Goal: Task Accomplishment & Management: Use online tool/utility

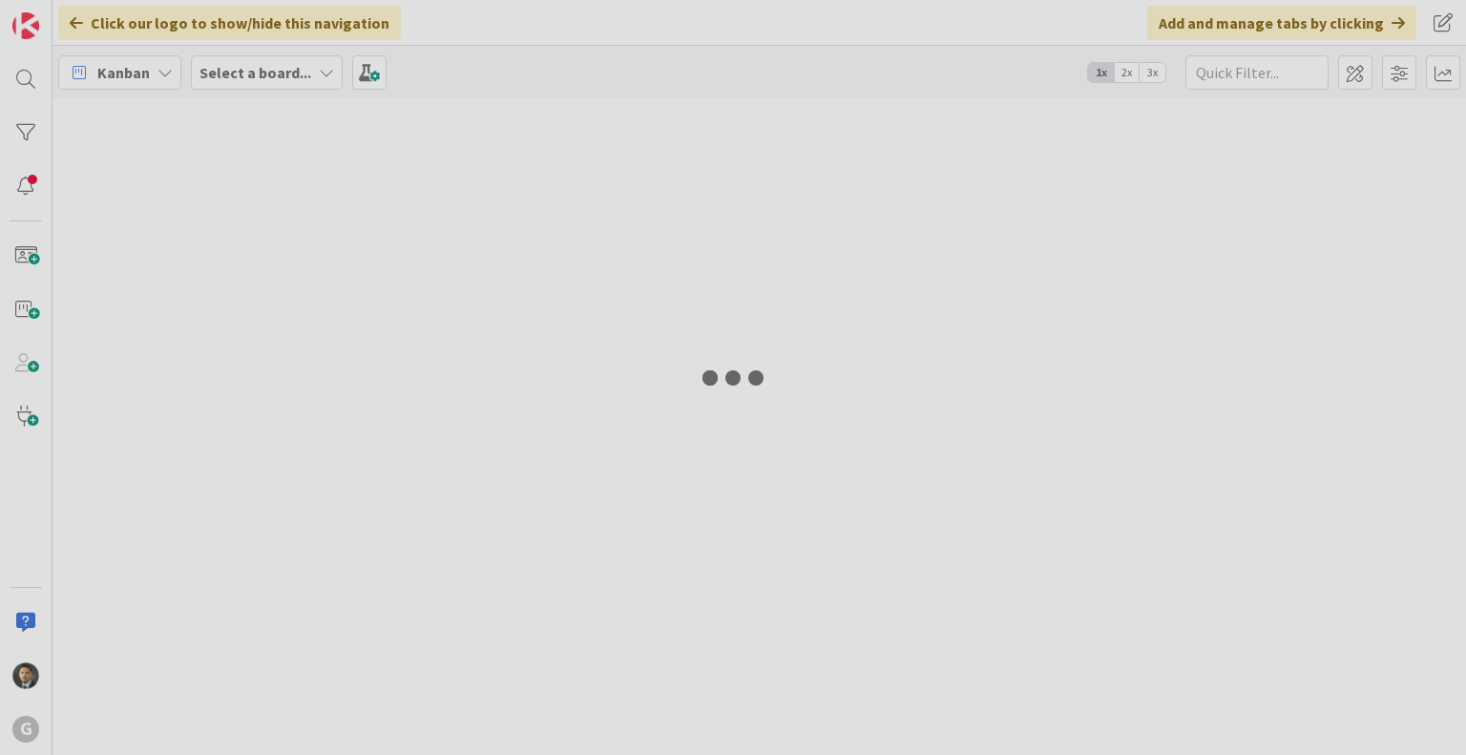
type input "[PERSON_NAME]"
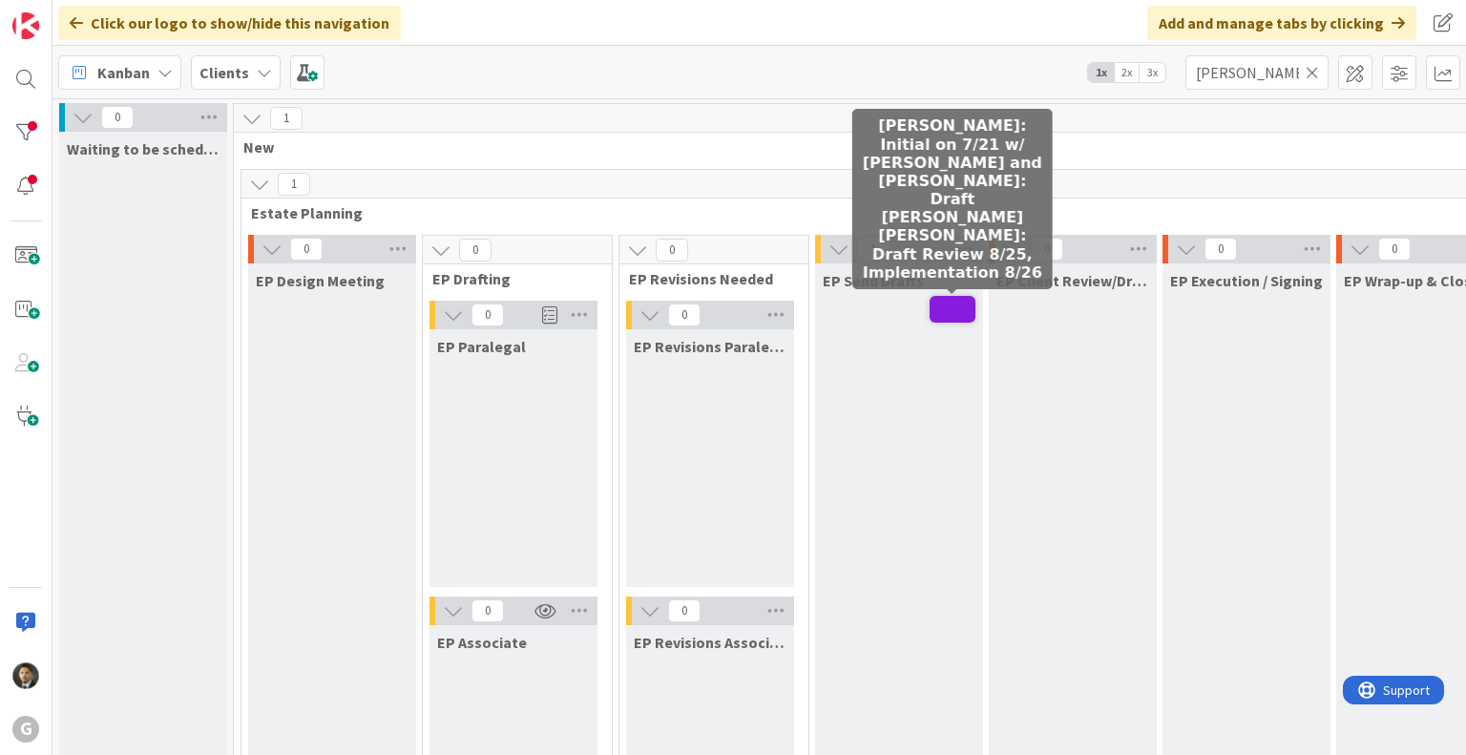
click at [947, 310] on span at bounding box center [953, 309] width 46 height 27
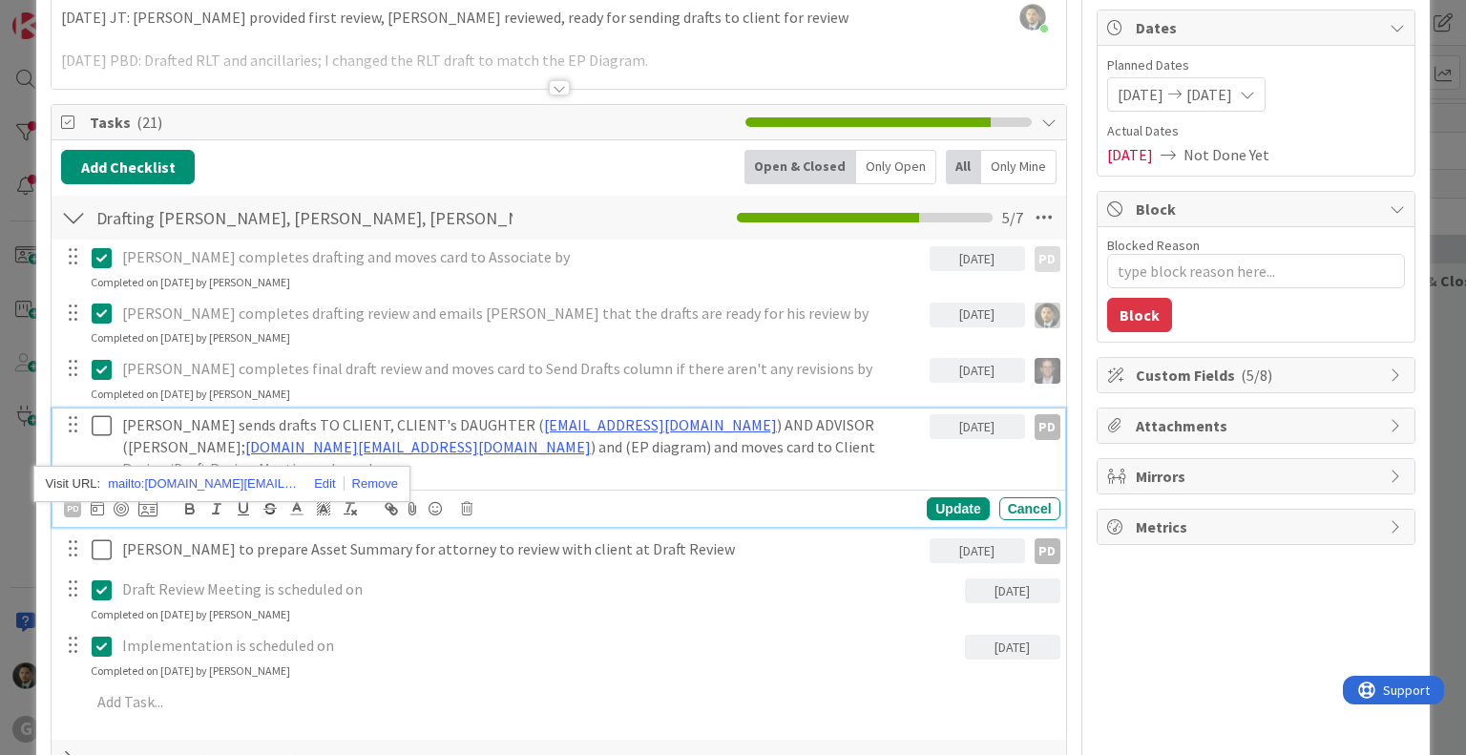
scroll to position [191, 0]
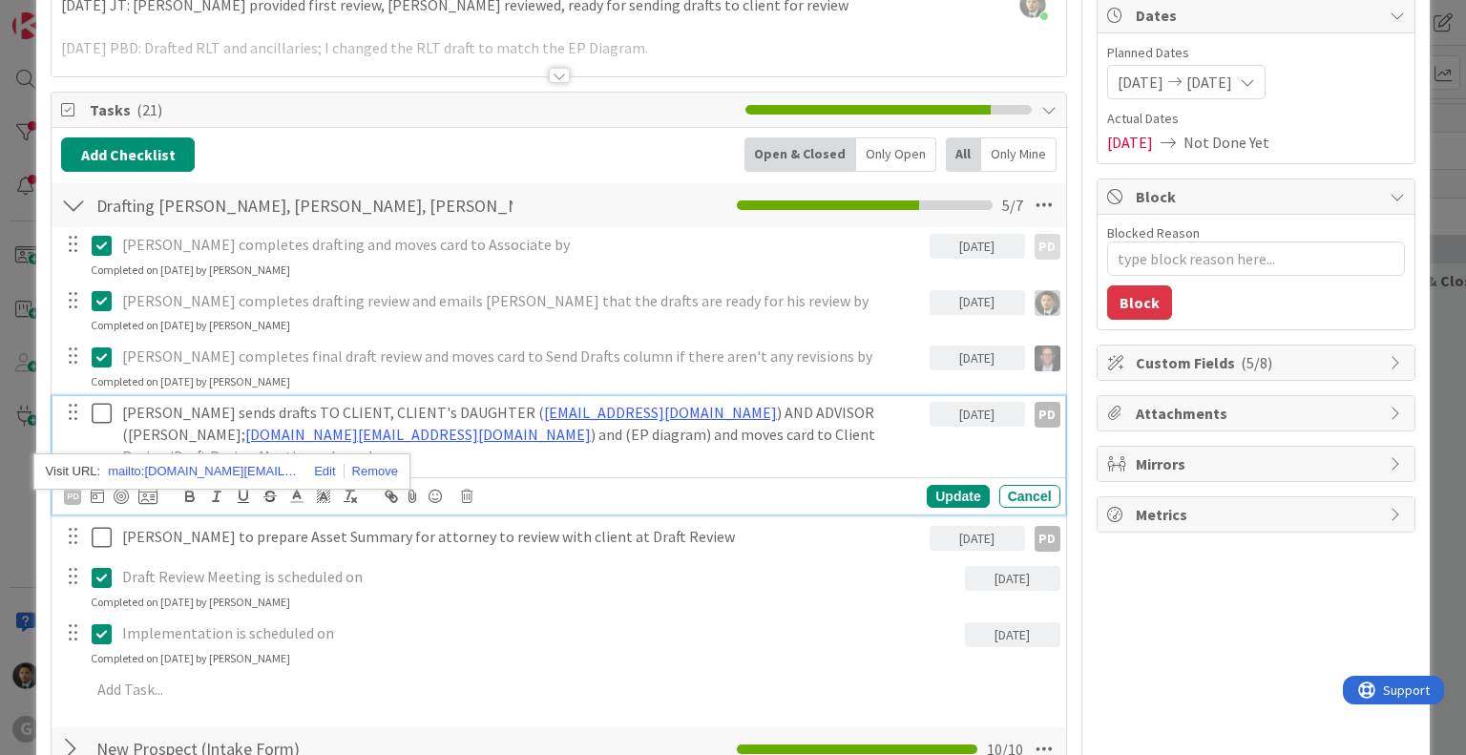
click at [90, 415] on div at bounding box center [86, 434] width 53 height 76
click at [96, 415] on icon at bounding box center [106, 413] width 29 height 23
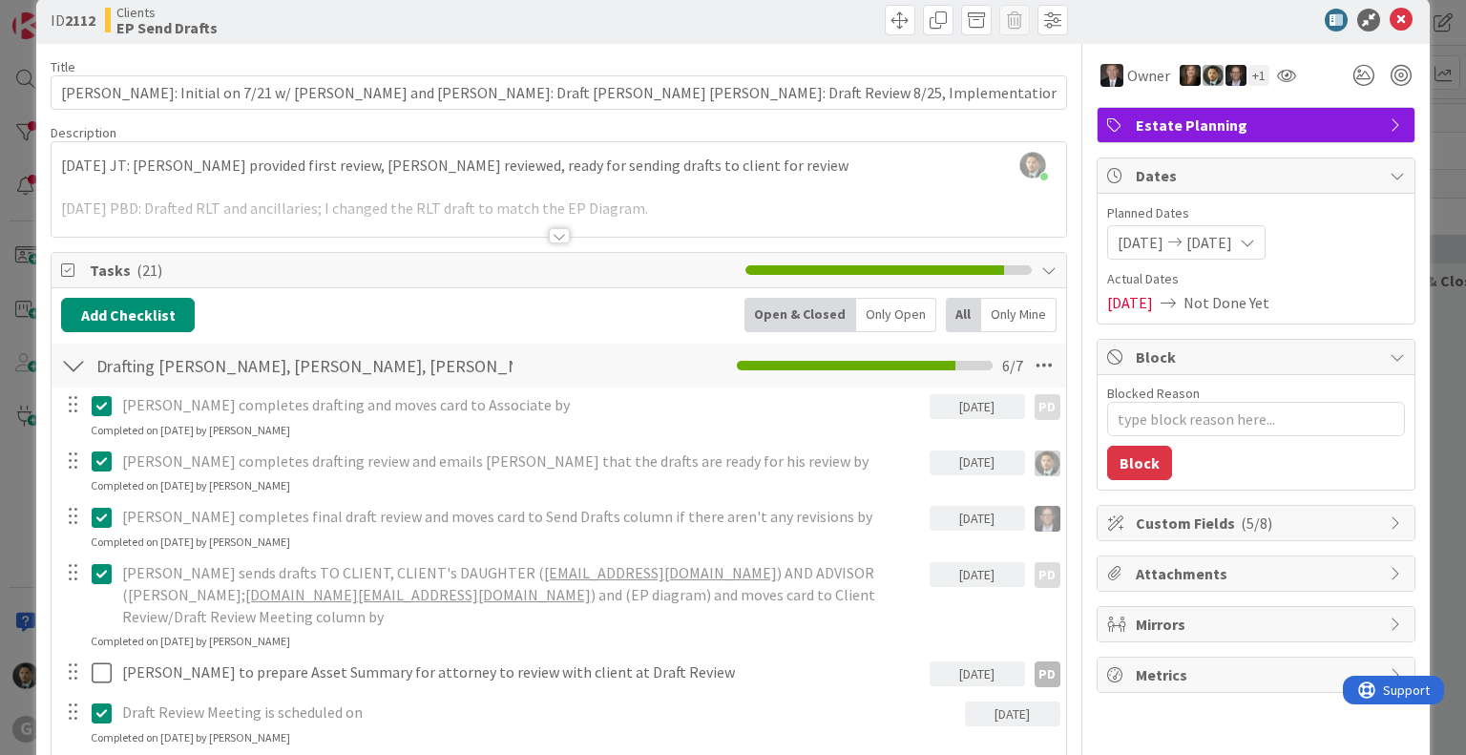
scroll to position [0, 0]
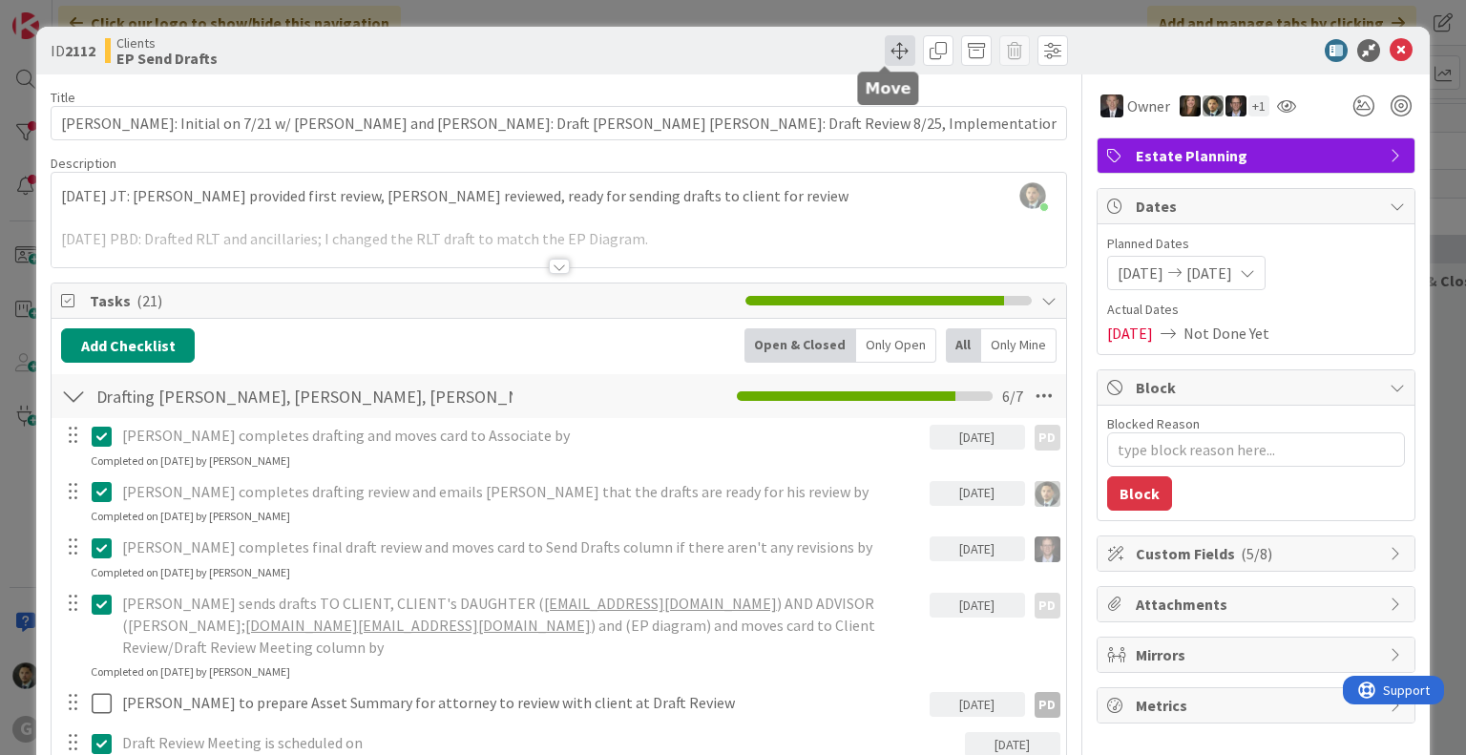
click at [885, 50] on span at bounding box center [900, 50] width 31 height 31
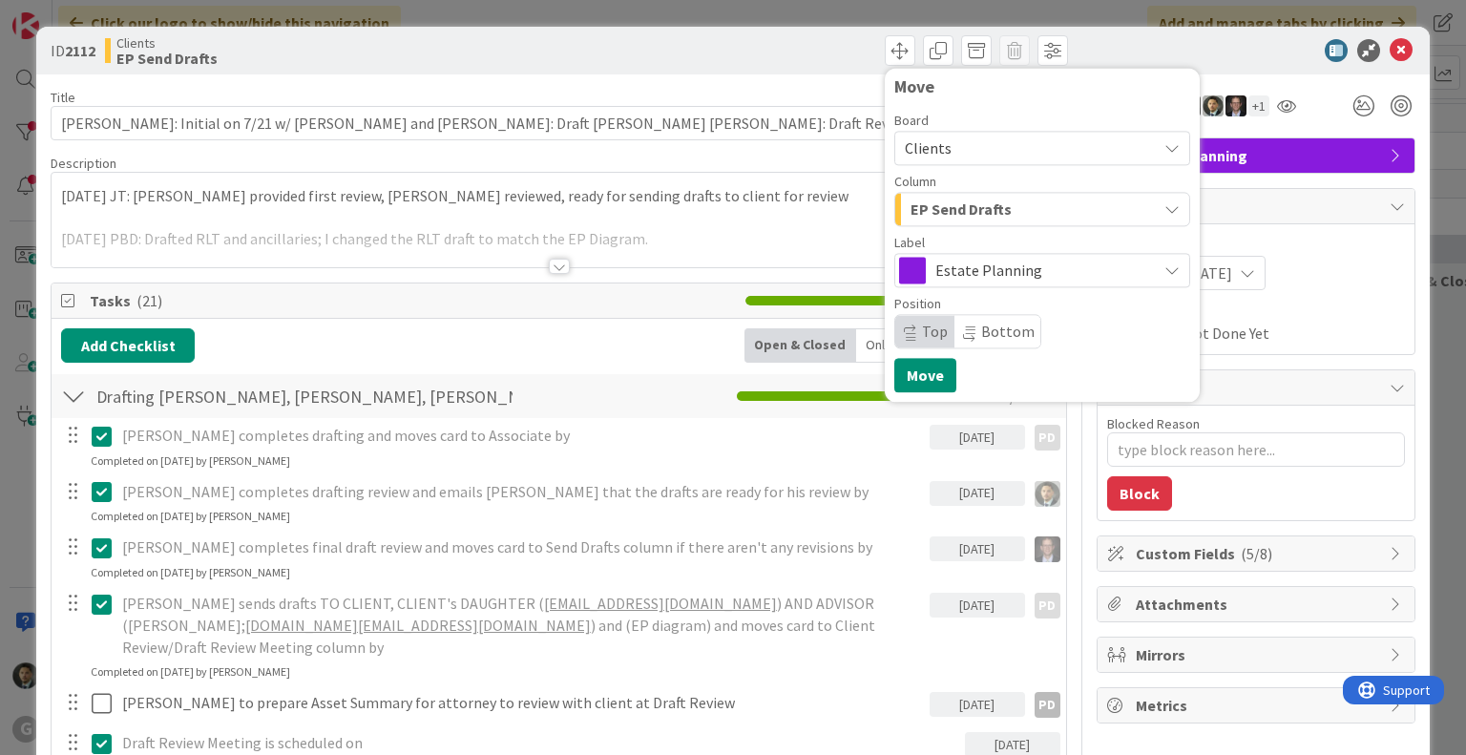
click at [947, 215] on span "EP Send Drafts" at bounding box center [961, 209] width 101 height 25
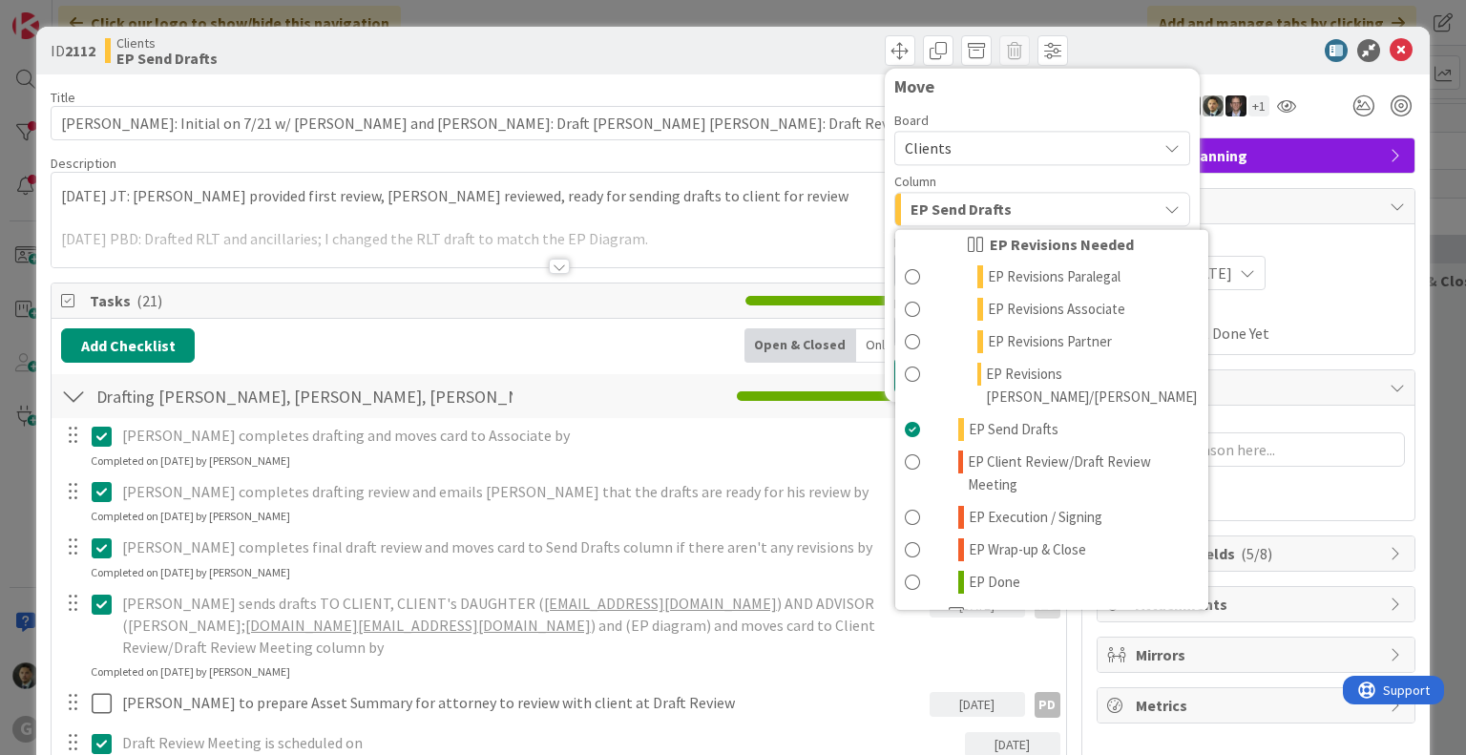
scroll to position [382, 0]
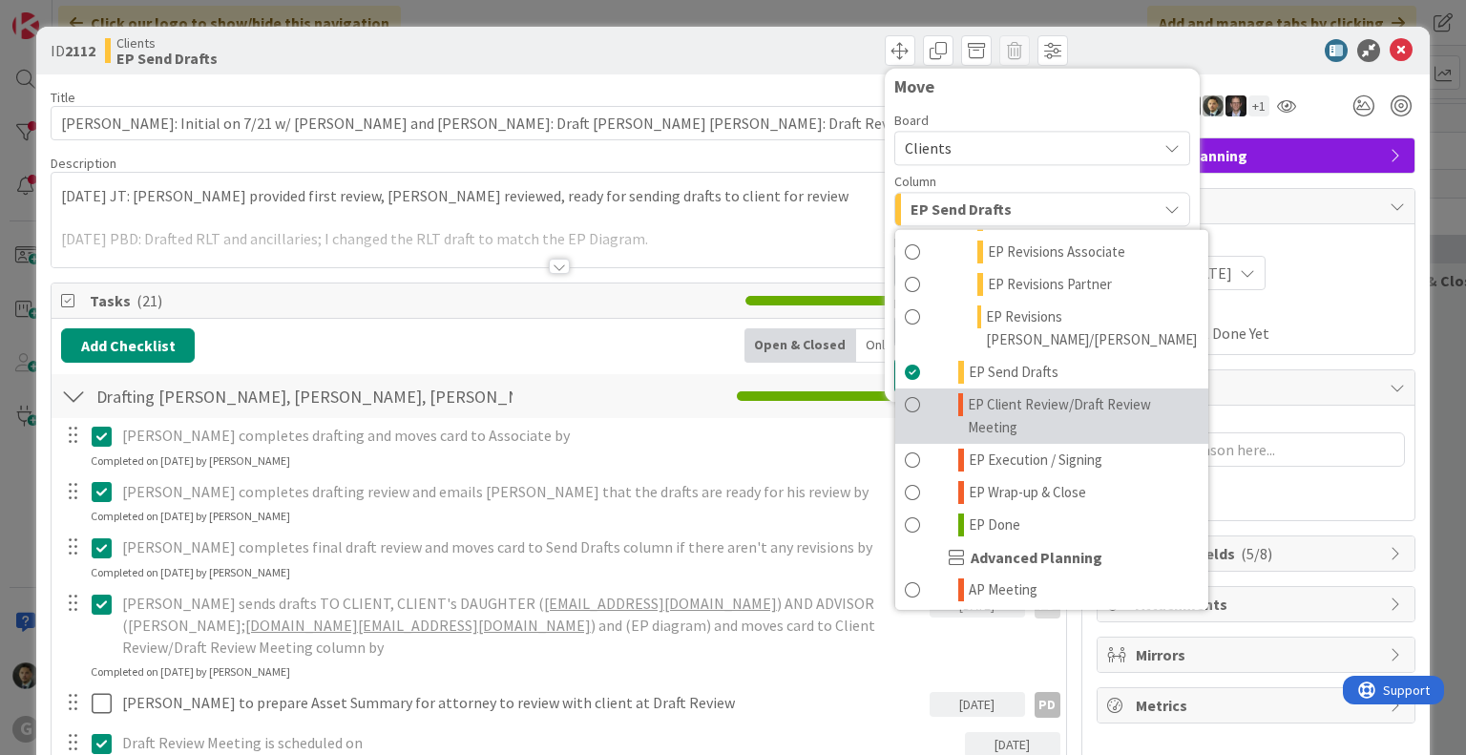
click at [1021, 393] on span "EP Client Review/Draft Review Meeting" at bounding box center [1083, 416] width 230 height 46
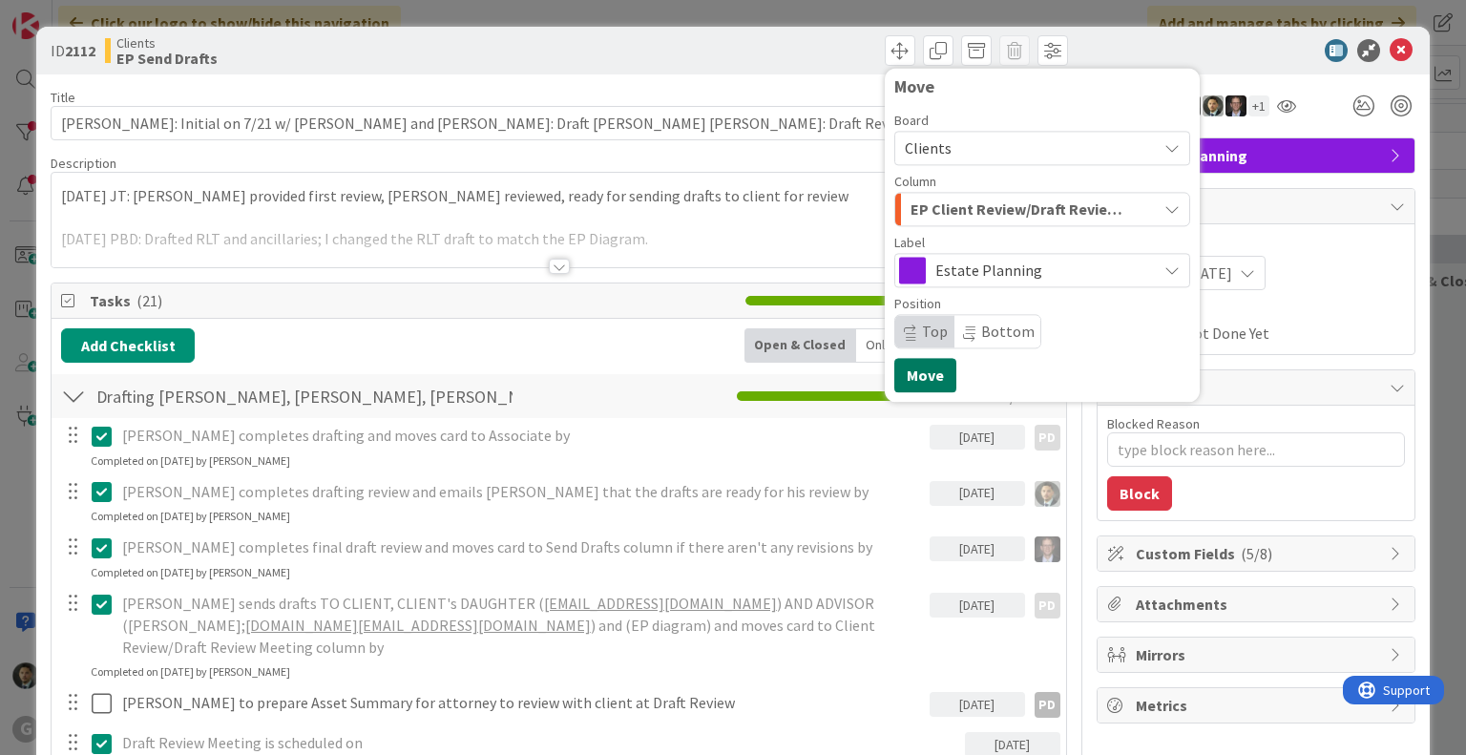
click at [903, 375] on button "Move" at bounding box center [926, 375] width 62 height 34
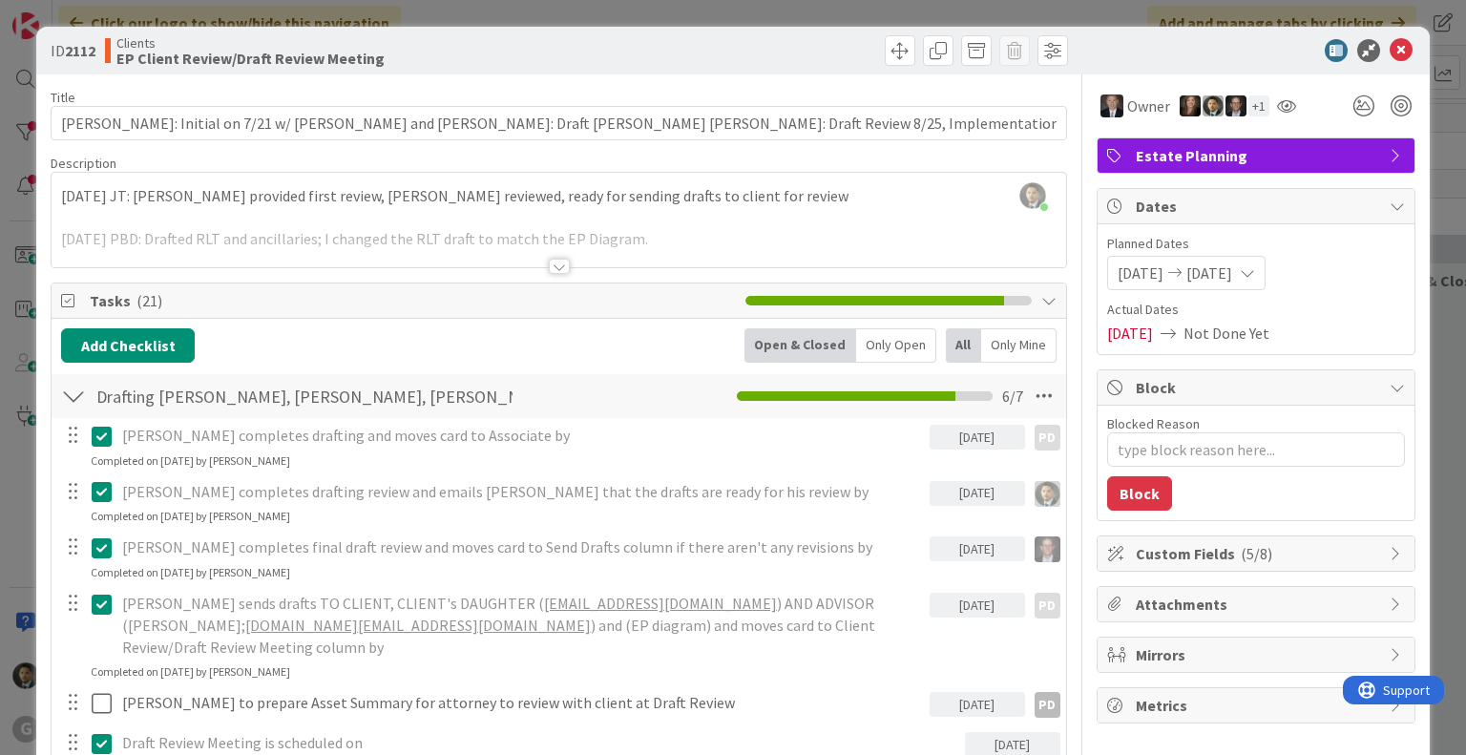
click at [819, 15] on div "ID 2112 Clients EP Client Review/Draft Review Meeting Move Move Title 121 / 128…" at bounding box center [733, 377] width 1466 height 755
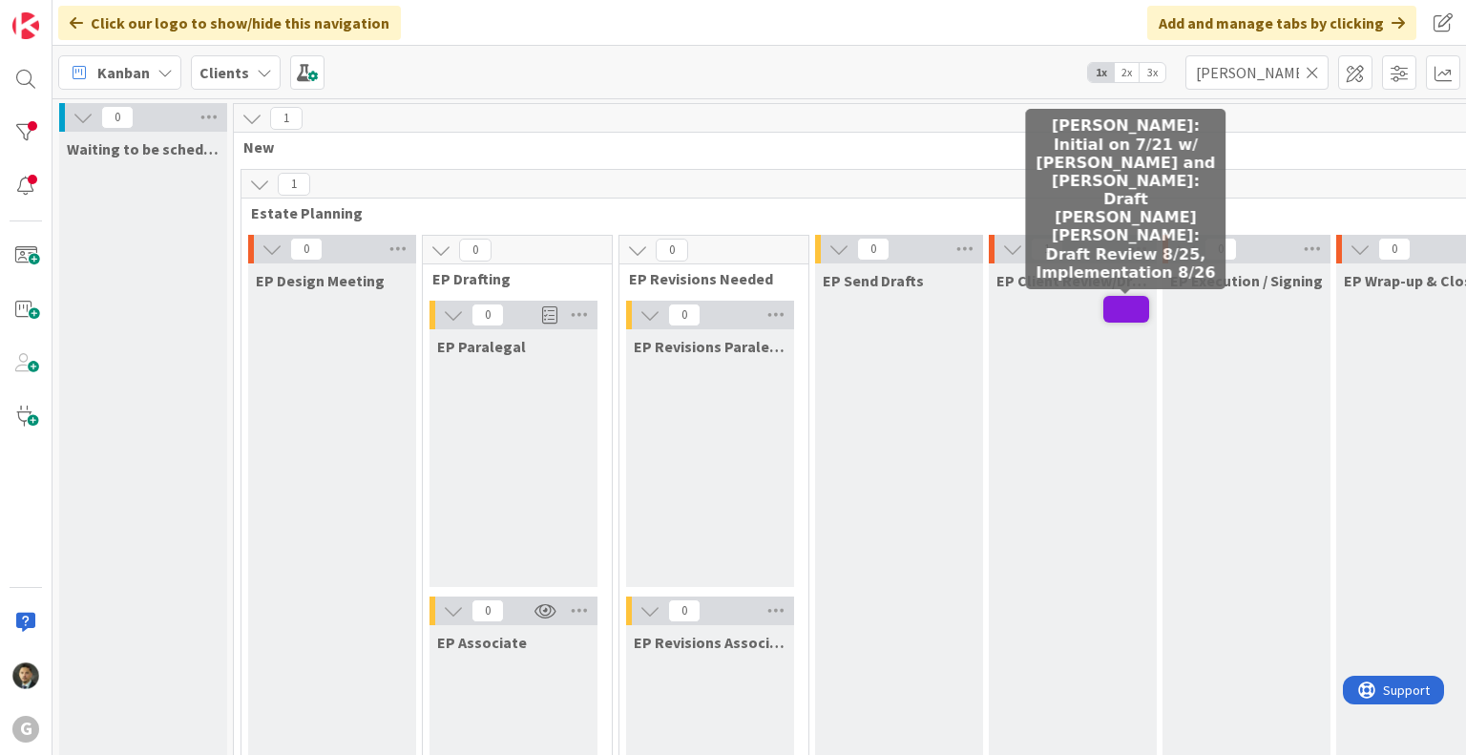
click at [1123, 311] on span at bounding box center [1127, 309] width 46 height 27
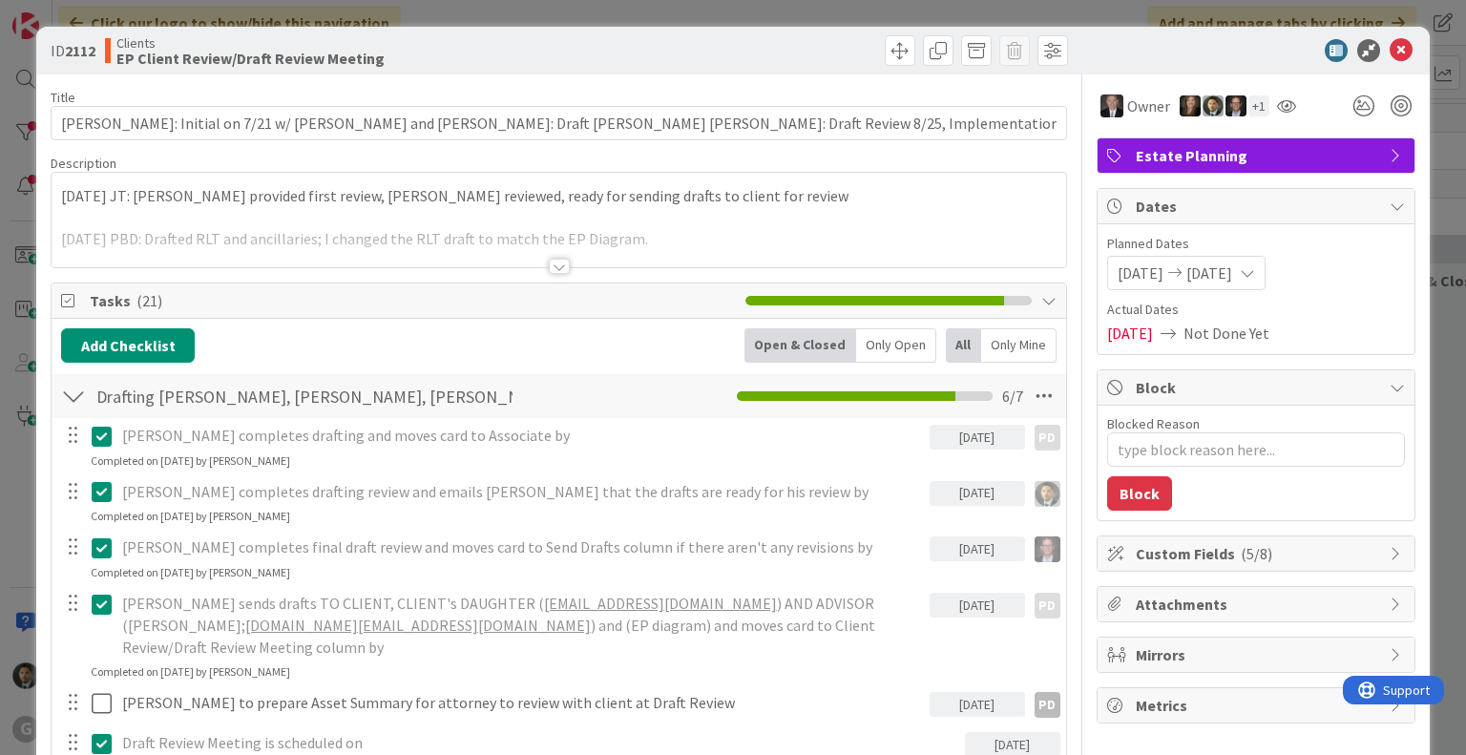
type textarea "x"
